Goal: Use online tool/utility: Utilize a website feature to perform a specific function

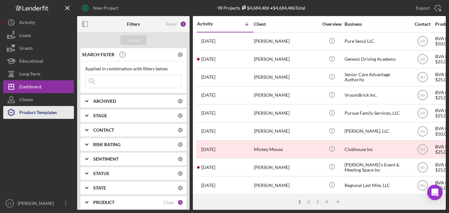
click at [39, 117] on div "Product Templates" at bounding box center [38, 113] width 38 height 14
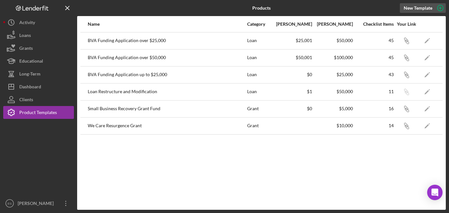
click at [441, 7] on icon "button" at bounding box center [440, 8] width 16 height 16
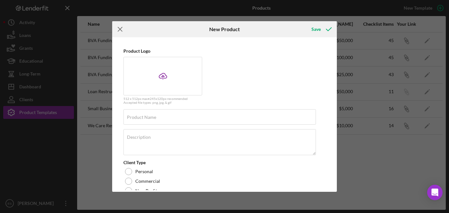
click at [121, 28] on line at bounding box center [120, 29] width 4 height 4
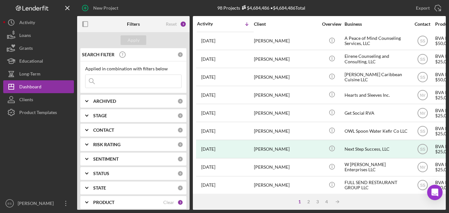
scroll to position [283, 0]
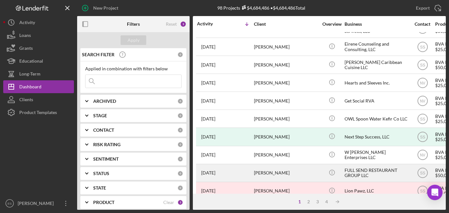
click at [369, 165] on div "FULL SEND RESTAURANT GROUP LLC" at bounding box center [376, 173] width 64 height 17
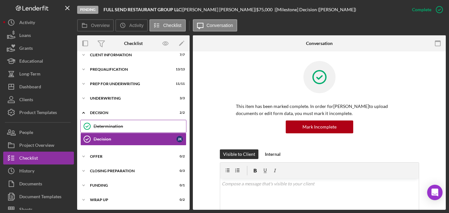
click at [112, 127] on div "Determination" at bounding box center [140, 126] width 93 height 5
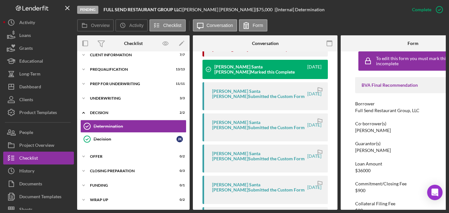
scroll to position [39, 0]
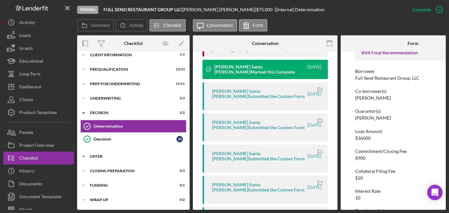
click at [121, 158] on div "Offer" at bounding box center [136, 157] width 92 height 4
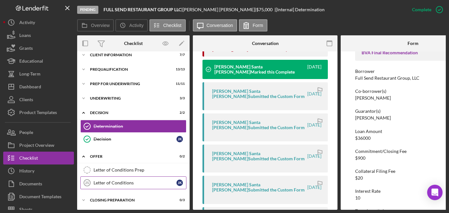
click at [115, 182] on div "Letter of Conditions" at bounding box center [135, 182] width 83 height 5
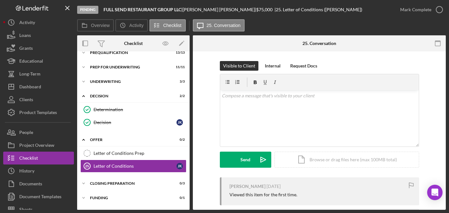
scroll to position [38, 0]
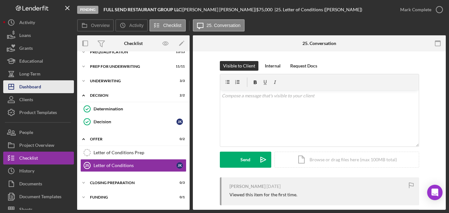
click at [41, 84] on div "Dashboard" at bounding box center [30, 87] width 22 height 14
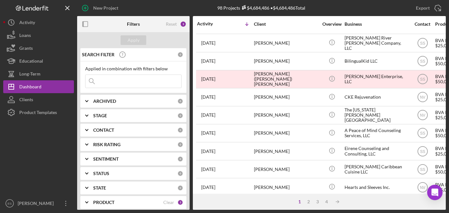
scroll to position [182, 0]
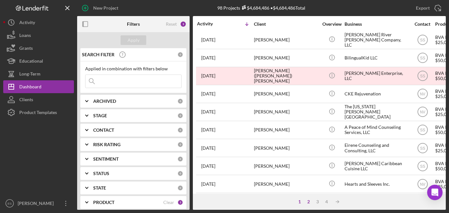
click at [308, 203] on div "2" at bounding box center [308, 201] width 9 height 5
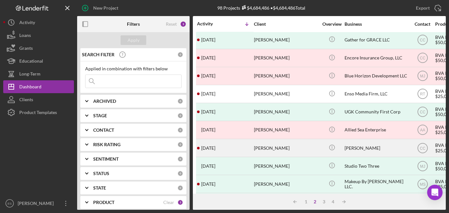
click at [356, 144] on div "Davvero Gelato" at bounding box center [376, 147] width 64 height 17
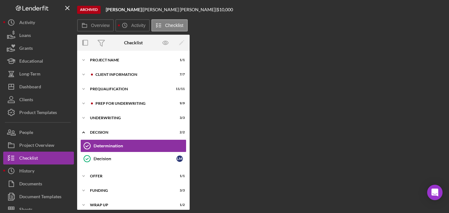
scroll to position [5, 0]
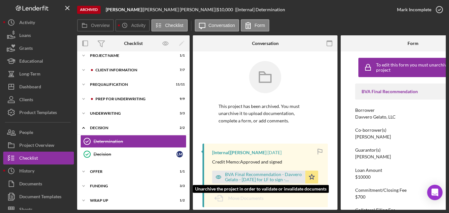
click at [254, 174] on div "BVA Final Recommendation - Davvero Gelato - 12.13.2024 for LF to sign - signed.…" at bounding box center [263, 177] width 77 height 10
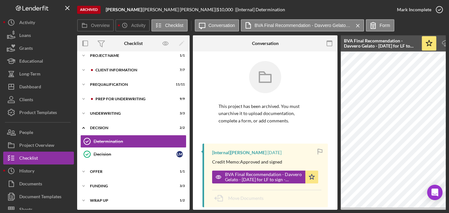
drag, startPoint x: 284, startPoint y: 210, endPoint x: 400, endPoint y: 211, distance: 115.7
click at [400, 211] on div "Archived Davvero Gelato | Layne Montgomery | $10,000 | [Internal] Determination…" at bounding box center [224, 106] width 449 height 213
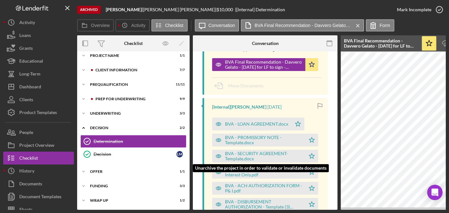
scroll to position [100, 0]
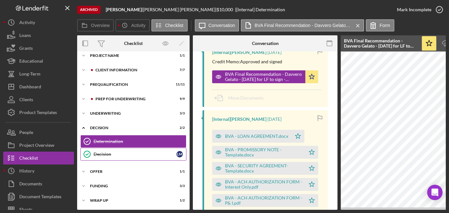
click at [121, 153] on div "Decision" at bounding box center [135, 154] width 83 height 5
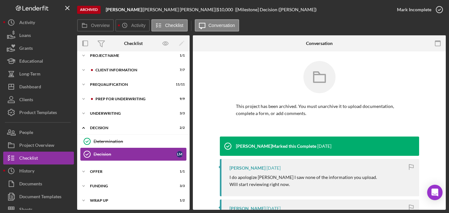
scroll to position [6, 0]
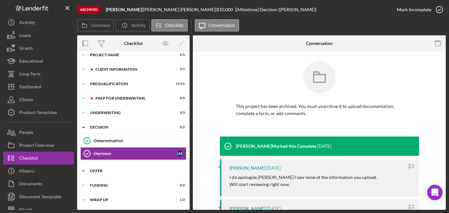
click at [104, 172] on div "Offer" at bounding box center [136, 171] width 92 height 4
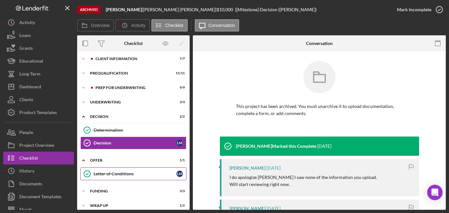
scroll to position [17, 0]
click at [120, 174] on div "Letter of Conditions" at bounding box center [135, 173] width 83 height 5
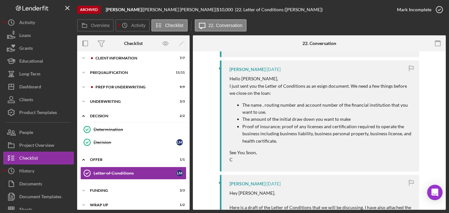
scroll to position [612, 0]
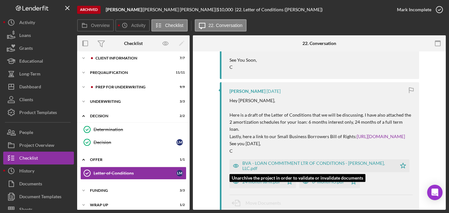
click at [322, 161] on div "BVA - LOAN COMMITMENT LTR OF CONDITIONS - Devarro Gelato, LLC.pdf" at bounding box center [317, 166] width 151 height 10
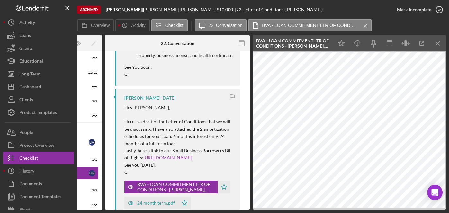
scroll to position [0, 0]
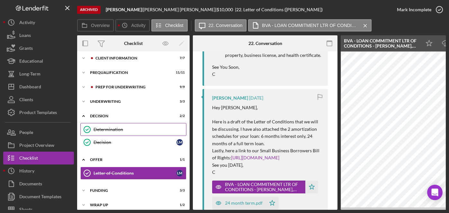
click at [112, 129] on div "Determination" at bounding box center [140, 129] width 93 height 5
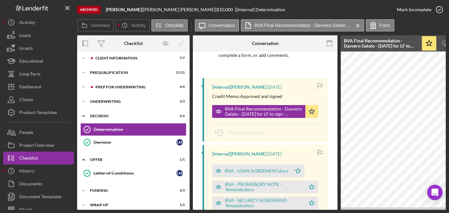
scroll to position [68, 0]
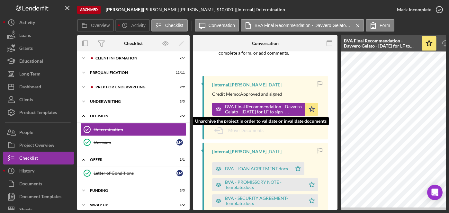
click at [263, 106] on div "BVA Final Recommendation - Davvero Gelato - 12.13.2024 for LF to sign - signed.…" at bounding box center [263, 109] width 77 height 10
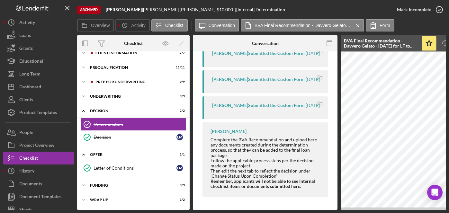
scroll to position [24, 0]
click at [126, 165] on div "Letter of Conditions" at bounding box center [135, 167] width 83 height 5
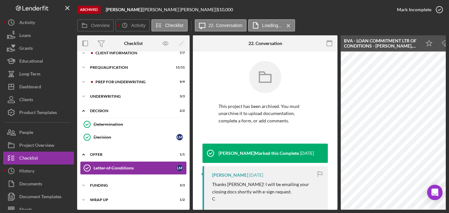
scroll to position [24, 0]
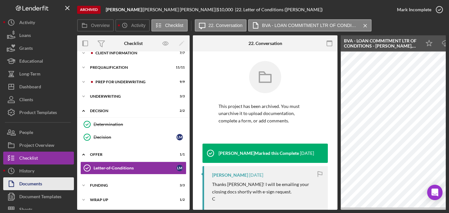
click at [42, 178] on button "Documents" at bounding box center [38, 183] width 71 height 13
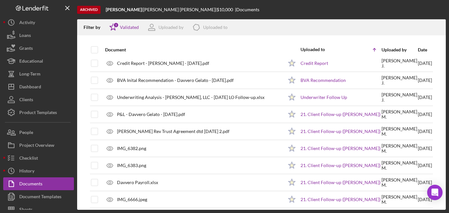
scroll to position [564, 0]
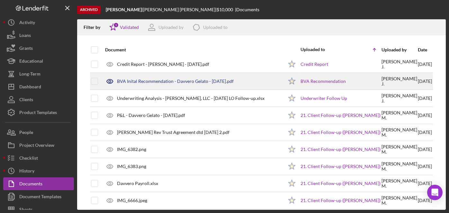
click at [162, 80] on div "BVA Inital Recommendation - Davvero Gelato - 9.27.2024.pdf" at bounding box center [175, 81] width 117 height 5
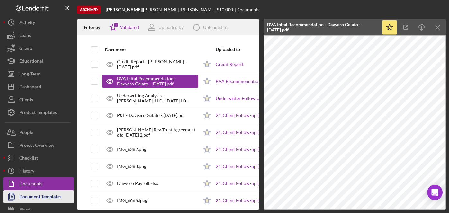
click at [54, 198] on div "Document Templates" at bounding box center [40, 197] width 42 height 14
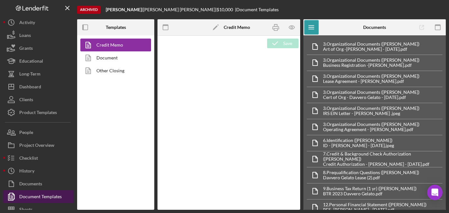
type textarea "<p><span style="text-decoration: underline"><strong>Loan Officer Recommendation…"
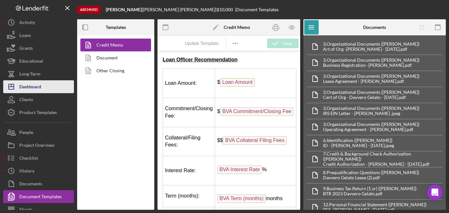
click at [34, 86] on div "Dashboard" at bounding box center [30, 87] width 22 height 14
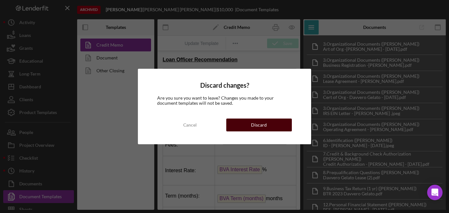
click at [256, 124] on div "Discard" at bounding box center [259, 125] width 16 height 13
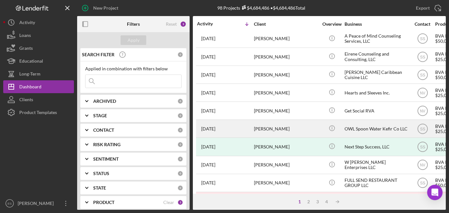
scroll to position [293, 0]
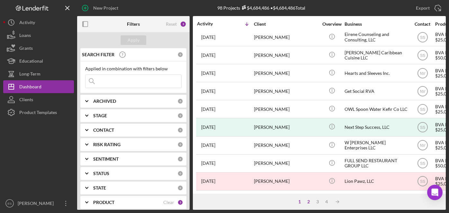
click at [309, 201] on div "2" at bounding box center [308, 201] width 9 height 5
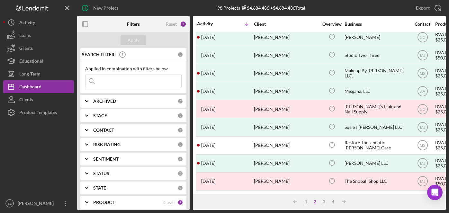
scroll to position [193, 0]
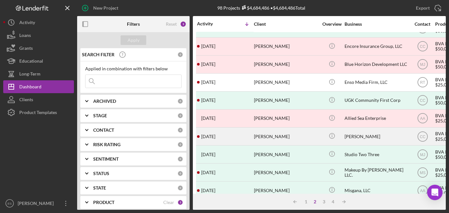
click at [308, 132] on div "Layne Montgomery" at bounding box center [286, 136] width 64 height 17
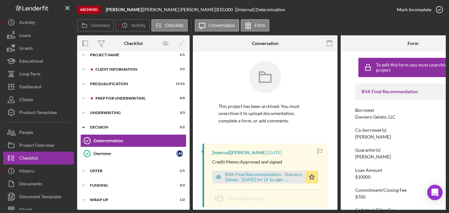
scroll to position [8, 0]
click at [114, 98] on div "Prep for Underwriting" at bounding box center [138, 98] width 86 height 4
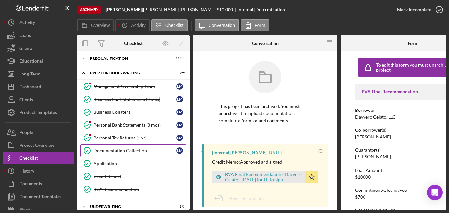
scroll to position [111, 0]
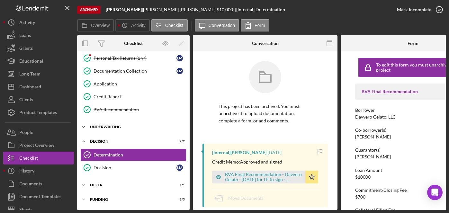
click at [114, 126] on div "Underwriting" at bounding box center [136, 127] width 92 height 4
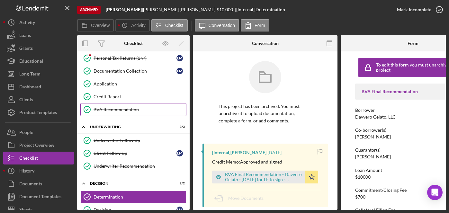
click at [117, 109] on div "BVA Recommendation" at bounding box center [140, 109] width 93 height 5
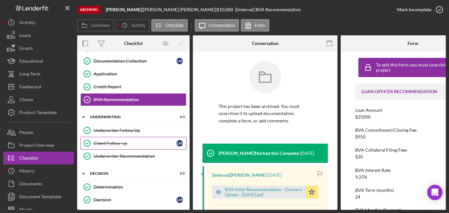
scroll to position [121, 0]
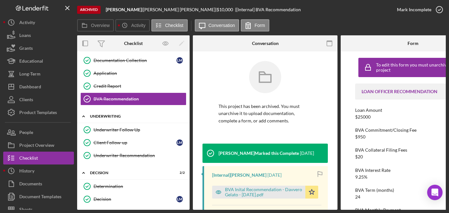
click at [104, 116] on div "Underwriting" at bounding box center [136, 116] width 92 height 4
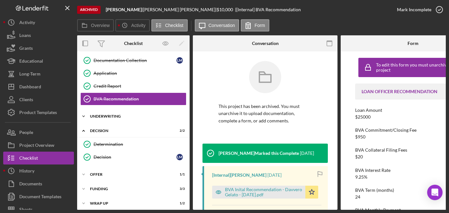
click at [104, 116] on div "Underwriting" at bounding box center [136, 116] width 92 height 4
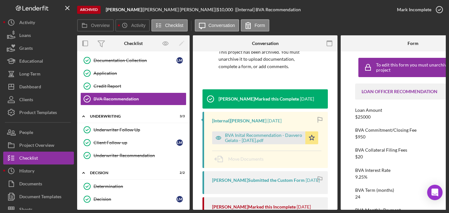
scroll to position [92, 0]
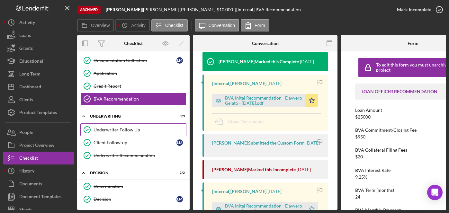
click at [117, 126] on link "Underwriter Follow Up Underwriter Follow Up" at bounding box center [133, 129] width 106 height 13
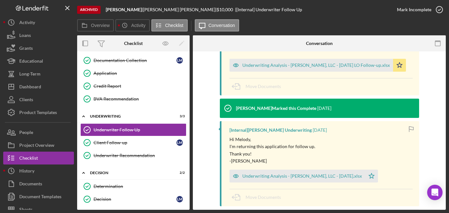
scroll to position [96, 0]
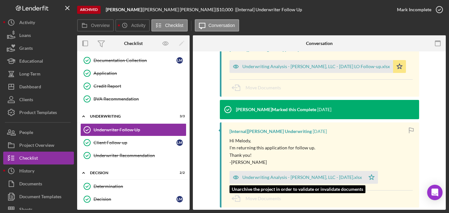
click at [278, 175] on div "Underwriting Analysis - Davvero Gelato, LLC - 10.02.24.xlsx" at bounding box center [302, 177] width 120 height 5
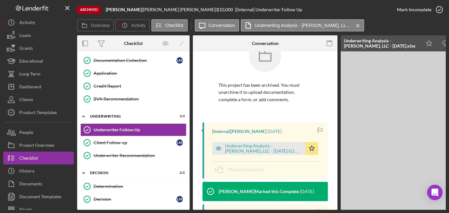
scroll to position [0, 0]
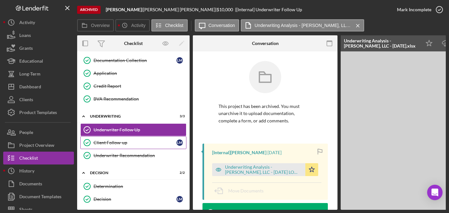
click at [125, 141] on div "Client Follow-up" at bounding box center [135, 142] width 83 height 5
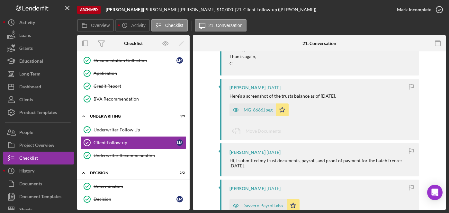
scroll to position [303, 0]
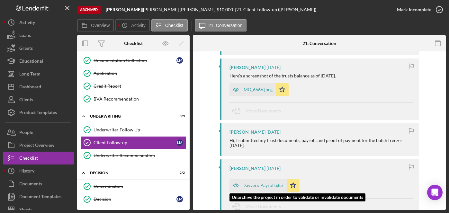
click at [256, 183] on div "Davvero Payroll.xlsx" at bounding box center [262, 185] width 41 height 5
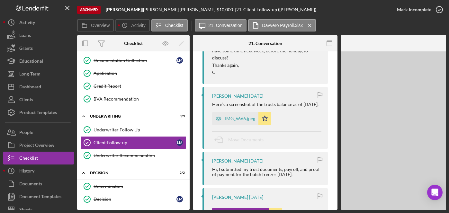
scroll to position [332, 0]
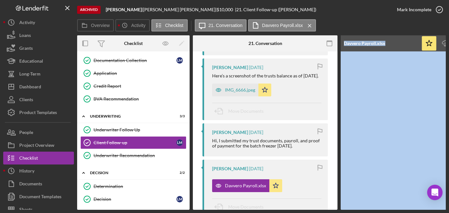
drag, startPoint x: 313, startPoint y: 210, endPoint x: 359, endPoint y: 210, distance: 45.6
click at [359, 210] on div "Archived Davvero Gelato | Layne Montgomery | $10,000 | 21. Client Follow-up (La…" at bounding box center [224, 106] width 449 height 213
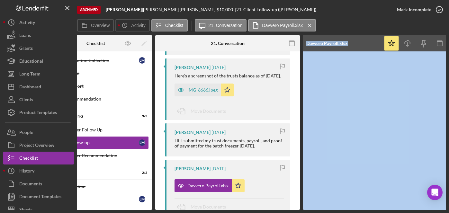
scroll to position [0, 88]
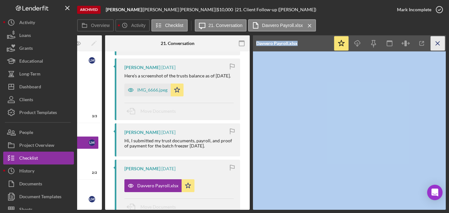
click at [436, 44] on icon "Icon/Menu Close" at bounding box center [438, 43] width 14 height 14
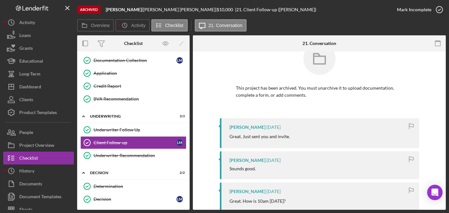
scroll to position [0, 0]
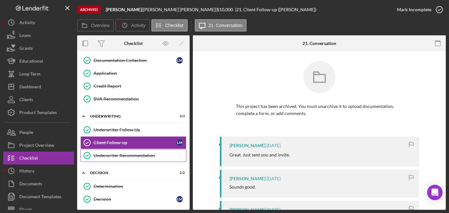
click at [131, 156] on div "Underwriter Recommendation" at bounding box center [140, 155] width 93 height 5
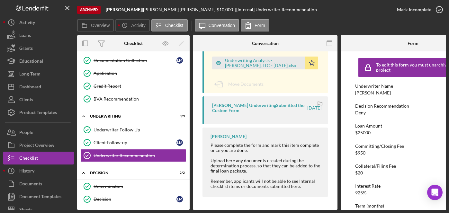
scroll to position [203, 0]
click at [121, 182] on link "Determination Determination" at bounding box center [133, 186] width 106 height 13
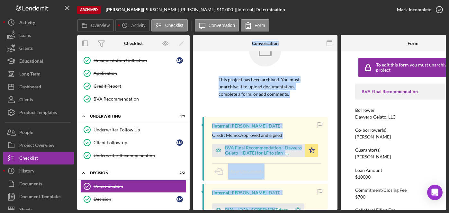
drag, startPoint x: 272, startPoint y: 210, endPoint x: 156, endPoint y: 207, distance: 115.7
click at [158, 208] on div "Archived Davvero Gelato | Layne Montgomery | $10,000 | [Internal] Determination…" at bounding box center [224, 106] width 449 height 213
click at [29, 89] on div "Dashboard" at bounding box center [30, 87] width 22 height 14
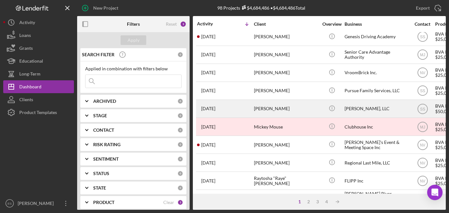
scroll to position [38, 0]
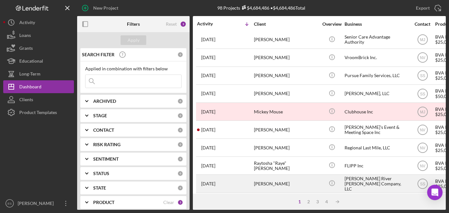
click at [362, 177] on div "[PERSON_NAME] River [PERSON_NAME] Company, LLC" at bounding box center [376, 183] width 64 height 17
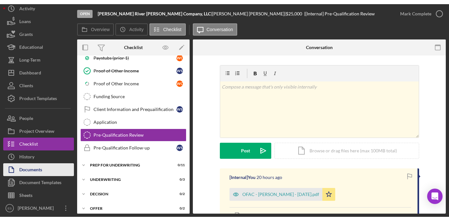
scroll to position [18, 0]
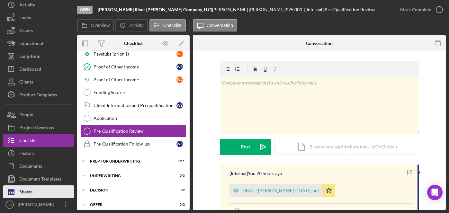
click at [24, 194] on div "Sheets" at bounding box center [25, 192] width 13 height 14
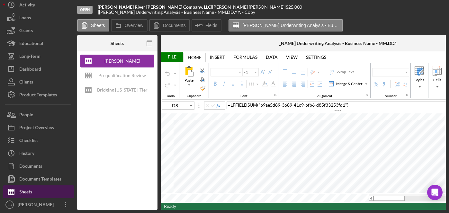
type input "Helvetica Neue"
type input "11"
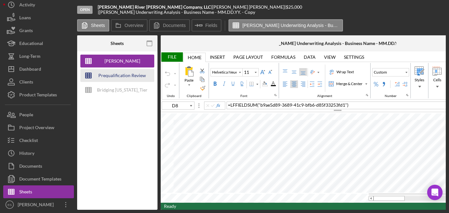
click at [125, 77] on div "Prequalification Review (TEMPLATE) – Entity Name – Date Completed (1)" at bounding box center [121, 75] width 51 height 13
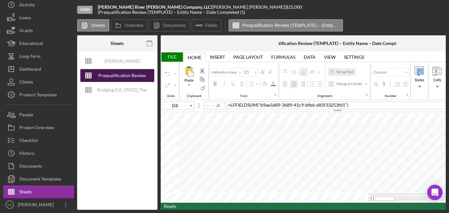
type input "Proxima Nova"
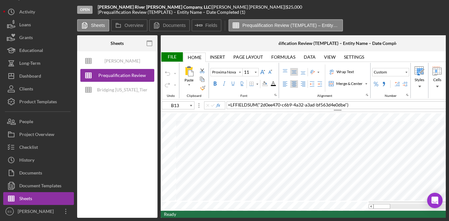
scroll to position [11, 0]
type input "B4"
click at [175, 58] on div "File" at bounding box center [172, 56] width 22 height 9
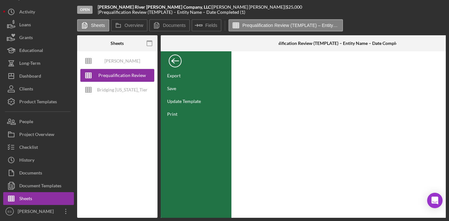
click at [330, 44] on div "Prequalification Review (TEMPLATE) – Entity Name – Date Completed (1)" at bounding box center [338, 43] width 146 height 5
click at [336, 44] on div "Prequalification Review (TEMPLATE) – Entity Name – Date Completed (1)" at bounding box center [338, 43] width 146 height 5
click at [174, 88] on div "Save" at bounding box center [171, 88] width 9 height 5
click at [161, 30] on icon at bounding box center [156, 25] width 13 height 13
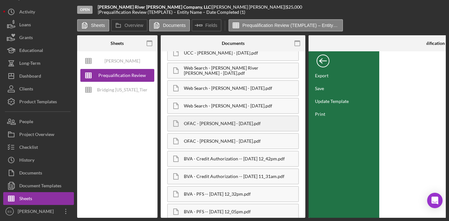
scroll to position [394, 0]
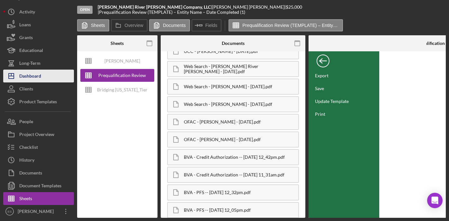
click at [42, 75] on button "Icon/Dashboard Dashboard" at bounding box center [38, 76] width 71 height 13
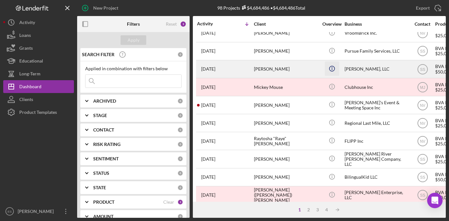
scroll to position [62, 0]
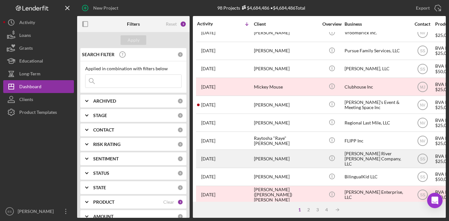
click at [368, 157] on div "[PERSON_NAME] River [PERSON_NAME] Company, LLC" at bounding box center [376, 158] width 64 height 17
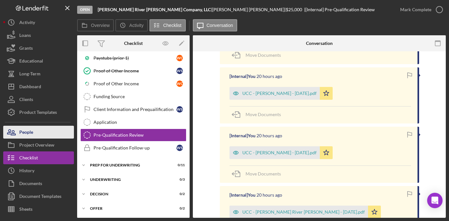
scroll to position [279, 0]
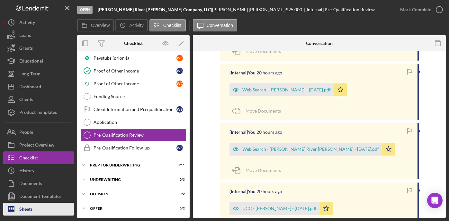
click at [22, 211] on div "Sheets" at bounding box center [25, 210] width 13 height 14
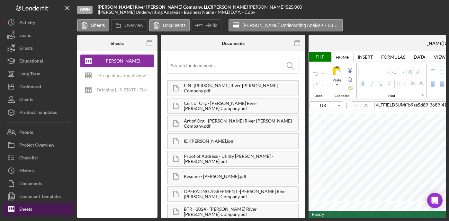
type input "Helvetica Neue"
type input "11"
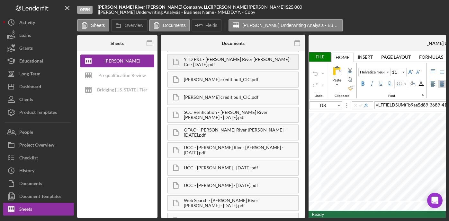
scroll to position [319, 0]
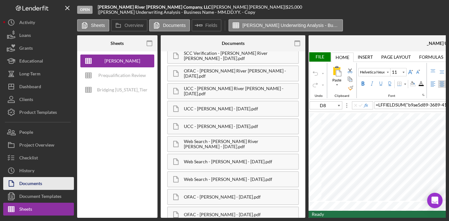
click at [37, 181] on div "Documents" at bounding box center [30, 184] width 23 height 14
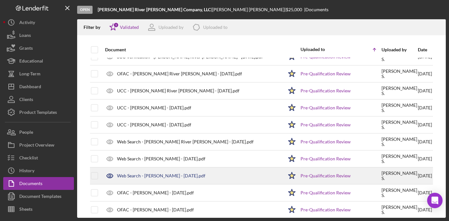
scroll to position [357, 0]
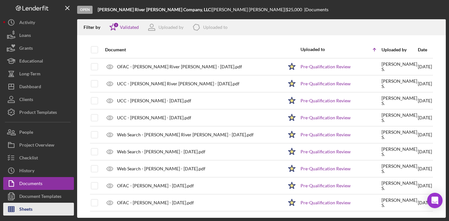
click at [35, 209] on button "Sheets" at bounding box center [38, 209] width 71 height 13
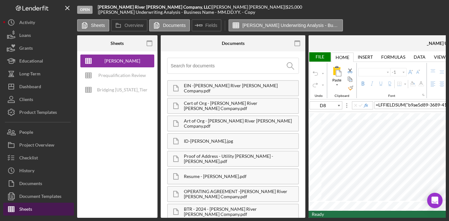
type input "Helvetica Neue"
type input "11"
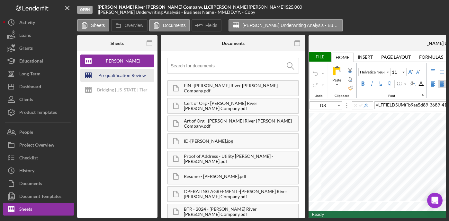
click at [126, 76] on div "Prequalification Review (TEMPLATE) – Entity Name – Date Completed (1)" at bounding box center [121, 75] width 51 height 13
type input "Proxima Nova"
type input "B4"
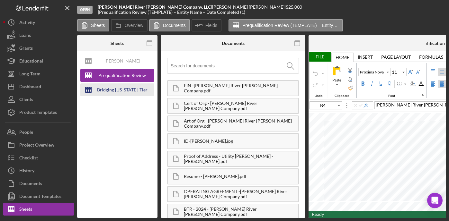
click at [125, 89] on div "Bridging Virginia_Tier Lending Grid V 6.30 COPY" at bounding box center [121, 90] width 51 height 13
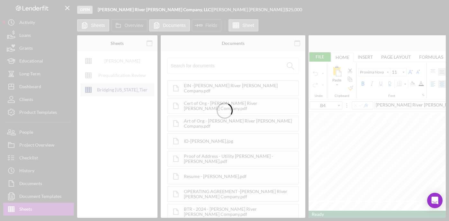
type input "Arial"
type input "10"
type input "C37"
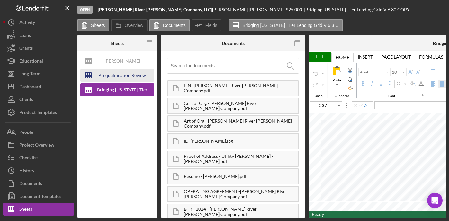
click at [121, 77] on div "Prequalification Review (TEMPLATE) – Entity Name – Date Completed (1)" at bounding box center [121, 75] width 51 height 13
type input "Proxima Nova"
type input "11"
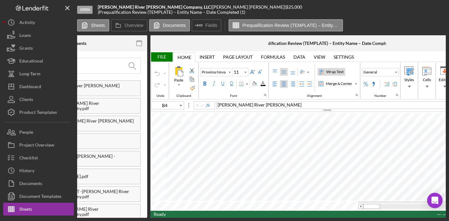
scroll to position [0, 168]
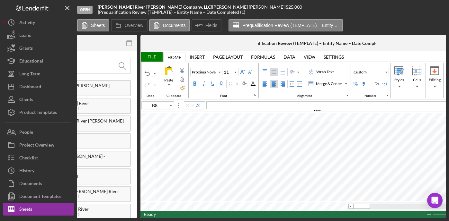
type input "B5"
click at [151, 56] on div "File" at bounding box center [151, 56] width 22 height 9
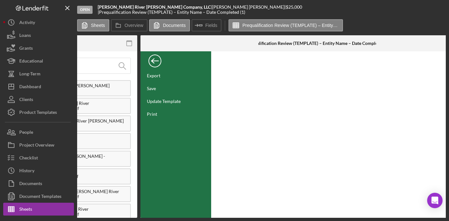
click at [295, 45] on div "Prequalification Review (TEMPLATE) – Entity Name – Date Completed (1)" at bounding box center [318, 43] width 146 height 5
click at [290, 45] on div "Prequalification Review (TEMPLATE) – Entity Name – Date Completed (1)" at bounding box center [318, 43] width 146 height 5
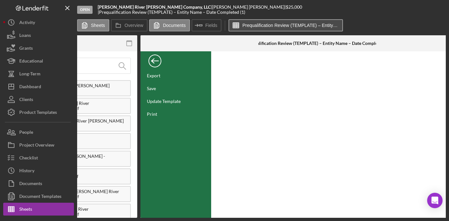
click at [261, 25] on label "Prequalification Review (TEMPLATE) – Entity Name – Date Completed (1)" at bounding box center [290, 25] width 96 height 5
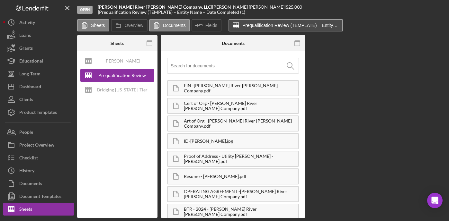
scroll to position [0, 0]
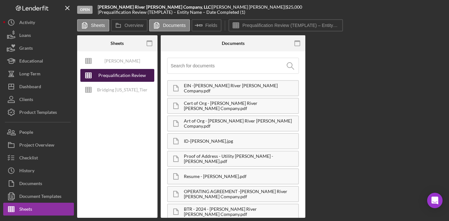
click at [119, 77] on div "Prequalification Review (TEMPLATE) – Entity Name – Date Completed (1)" at bounding box center [121, 75] width 51 height 13
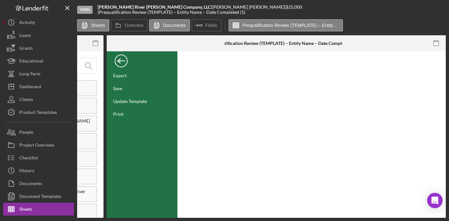
scroll to position [0, 202]
click at [342, 148] on div at bounding box center [318, 134] width 283 height 167
click at [299, 45] on div "Prequalification Review (TEMPLATE) – Entity Name – Date Completed (1)" at bounding box center [283, 43] width 146 height 5
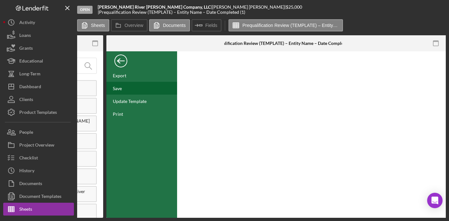
click at [114, 87] on div "Save" at bounding box center [117, 88] width 9 height 5
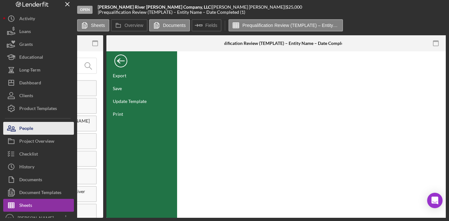
scroll to position [11, 0]
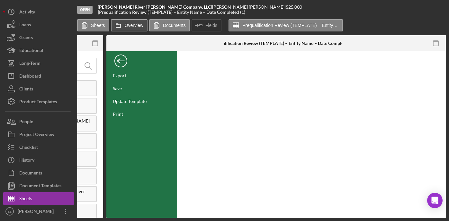
click at [130, 28] on label "Overview" at bounding box center [134, 25] width 19 height 5
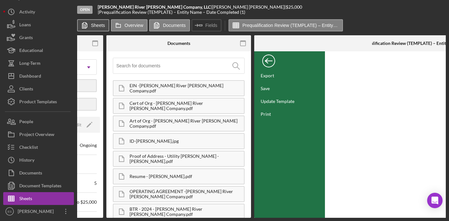
click at [100, 28] on button "Sheets" at bounding box center [93, 25] width 32 height 12
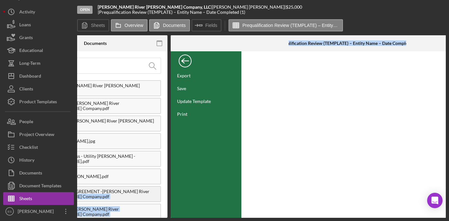
drag, startPoint x: 220, startPoint y: 218, endPoint x: 115, endPoint y: 197, distance: 107.3
click at [115, 197] on div "Open James River Batteau Company, LLC | William Smith | $25,000 $25,000 | Prequ…" at bounding box center [224, 110] width 449 height 221
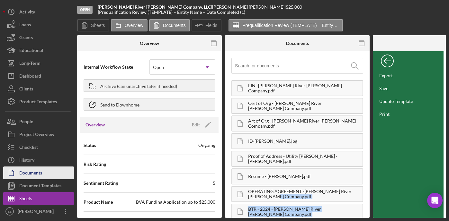
click at [36, 174] on div "Documents" at bounding box center [30, 174] width 23 height 14
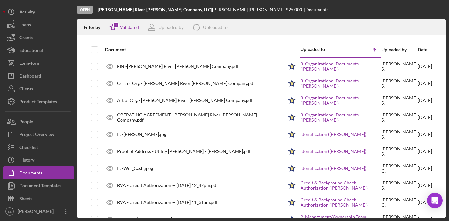
click at [84, 156] on div "Document Uploaded to Icon/Table Sort Arrow Uploaded by Date EIN -James River Ba…" at bounding box center [261, 130] width 369 height 176
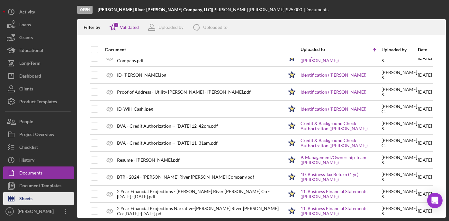
scroll to position [59, 0]
click at [34, 197] on button "Sheets" at bounding box center [38, 198] width 71 height 13
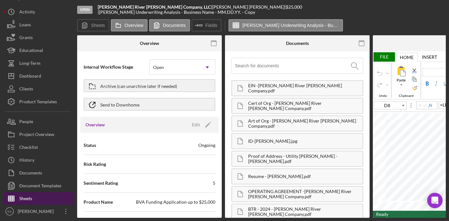
type input "Helvetica Neue"
type input "11"
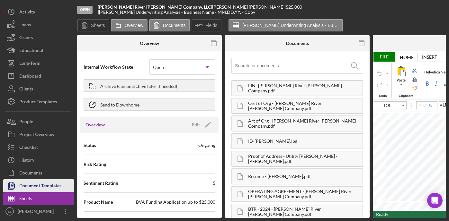
click at [32, 189] on div "Document Templates" at bounding box center [40, 187] width 42 height 14
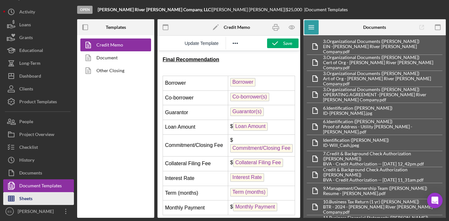
click at [27, 195] on div "Sheets" at bounding box center [25, 199] width 13 height 14
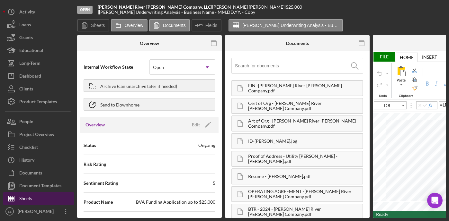
type input "Helvetica Neue"
type input "11"
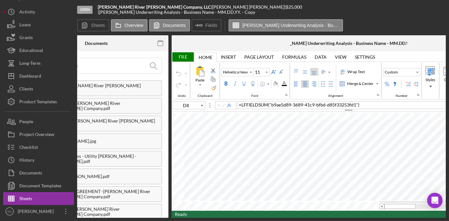
scroll to position [0, 203]
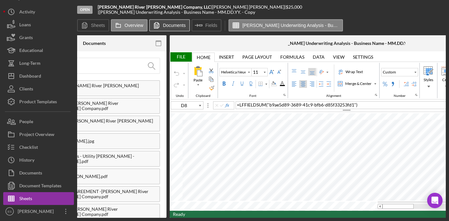
click at [176, 26] on label "Documents" at bounding box center [174, 25] width 23 height 5
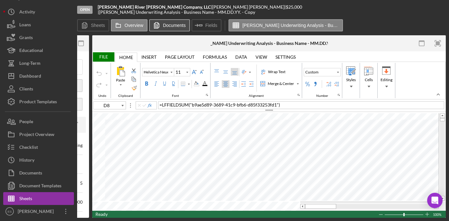
scroll to position [0, 133]
click at [117, 201] on div "Open James River Batteau Company, LLC | William Smith | $25,000 $25,000 | Olea …" at bounding box center [224, 110] width 449 height 221
click at [109, 213] on div "Open James River Batteau Company, LLC | William Smith | $25,000 $25,000 | Olea …" at bounding box center [224, 110] width 449 height 221
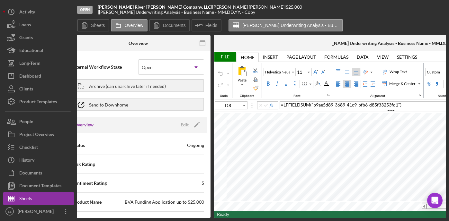
scroll to position [0, 0]
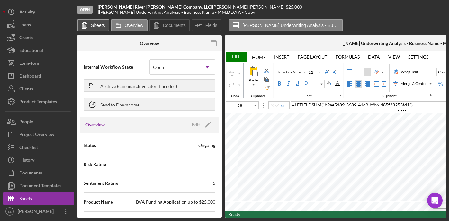
click at [94, 24] on label "Sheets" at bounding box center [98, 25] width 14 height 5
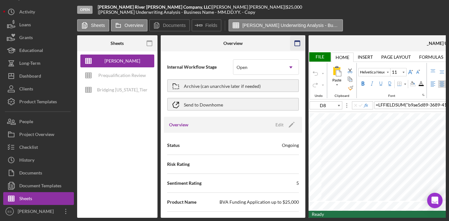
click at [298, 40] on icon "button" at bounding box center [297, 43] width 14 height 14
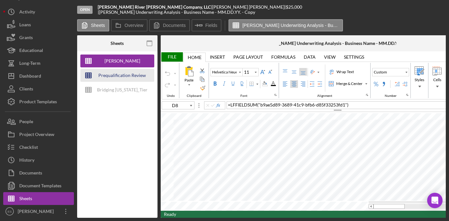
click at [131, 79] on div "Prequalification Review (TEMPLATE) – Entity Name – Date Completed (1)" at bounding box center [121, 75] width 51 height 13
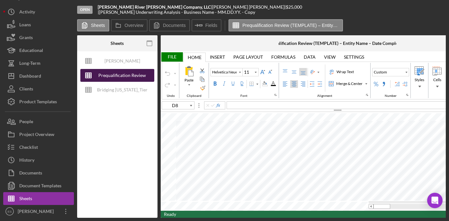
type input "Proxima Nova"
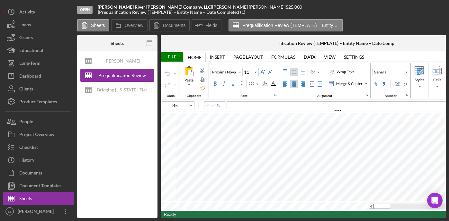
click at [173, 57] on div "File" at bounding box center [172, 56] width 22 height 9
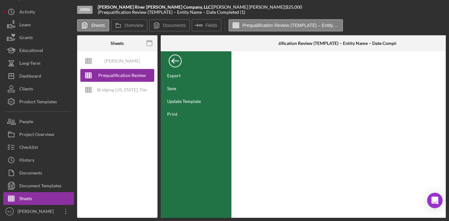
click at [176, 62] on div "Back" at bounding box center [175, 59] width 13 height 13
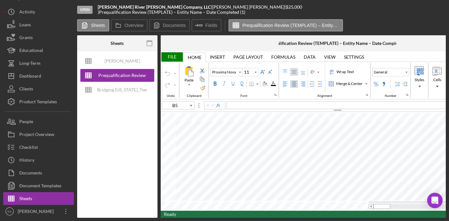
click at [174, 58] on div "File" at bounding box center [172, 56] width 22 height 9
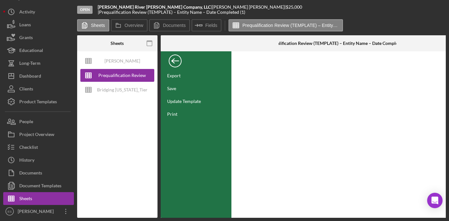
click at [174, 58] on div "Back" at bounding box center [175, 59] width 13 height 13
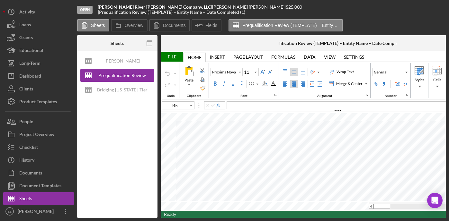
drag, startPoint x: 205, startPoint y: 219, endPoint x: 284, endPoint y: 228, distance: 79.6
click at [284, 213] on html "Open James River Batteau Company, LLC | William Smith | $25,000 $25,000 | Prequ…" at bounding box center [224, 110] width 449 height 221
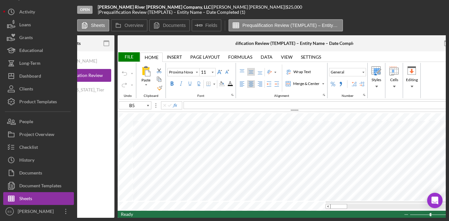
scroll to position [0, 49]
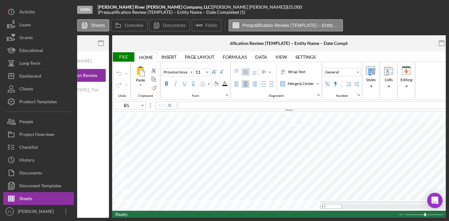
type input "B8"
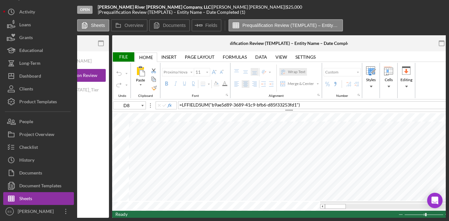
drag, startPoint x: 256, startPoint y: 219, endPoint x: 302, endPoint y: 219, distance: 46.0
click at [294, 213] on div "Open James River Batteau Company, LLC | William Smith | $25,000 $25,000 | Prequ…" at bounding box center [224, 110] width 449 height 221
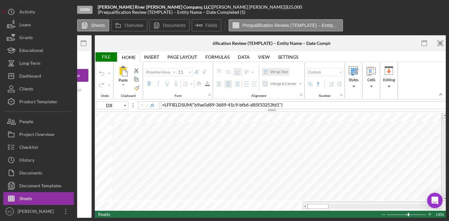
scroll to position [0, 68]
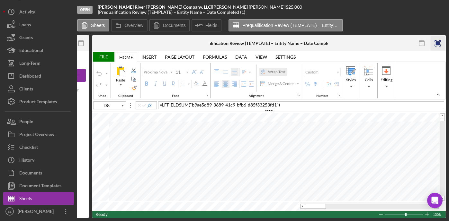
click at [436, 43] on rect "button" at bounding box center [438, 43] width 4 height 4
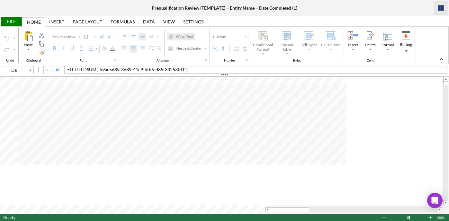
scroll to position [0, 0]
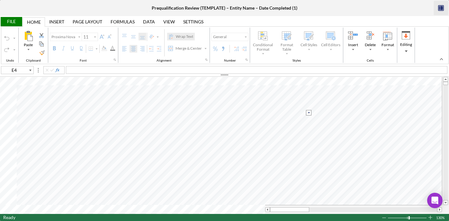
click at [308, 112] on input "image" at bounding box center [308, 112] width 5 height 5
click at [291, 128] on option "No" at bounding box center [276, 128] width 57 height 8
click at [284, 207] on div at bounding box center [353, 209] width 177 height 9
click at [234, 207] on tr at bounding box center [221, 209] width 442 height 9
click at [310, 114] on input "image" at bounding box center [308, 112] width 5 height 5
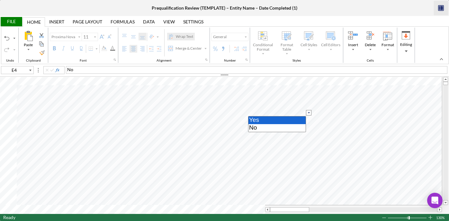
click at [284, 123] on option "Yes" at bounding box center [276, 121] width 57 height 8
click at [308, 113] on input "image" at bounding box center [308, 112] width 5 height 5
click at [279, 127] on option "No" at bounding box center [276, 128] width 57 height 8
type input "E6"
type input "Arial"
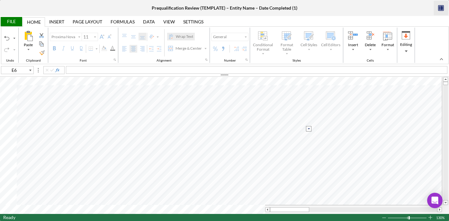
type input "10"
type input "D4"
type input "Proxima Nova"
type input "11"
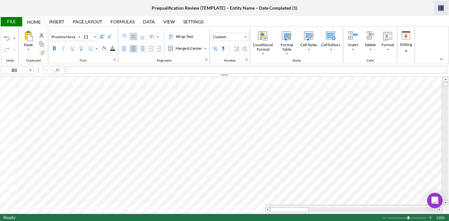
click at [439, 9] on icon "button" at bounding box center [439, 8] width 1 height 4
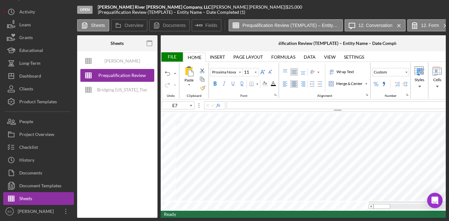
scroll to position [0, 21]
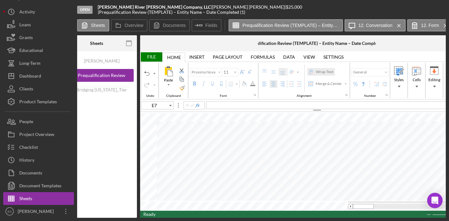
type input "E4"
click at [95, 161] on div "Olea Underwriting Analysis - Business Name - MM.DD.YY. - Copy Prequalification …" at bounding box center [97, 134] width 80 height 167
